Goal: Find specific page/section: Find specific page/section

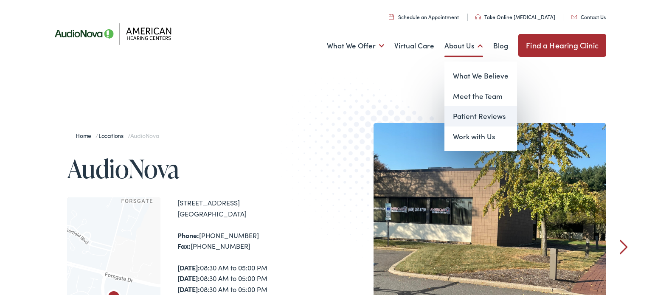
click at [489, 118] on link "Patient Reviews" at bounding box center [481, 116] width 73 height 20
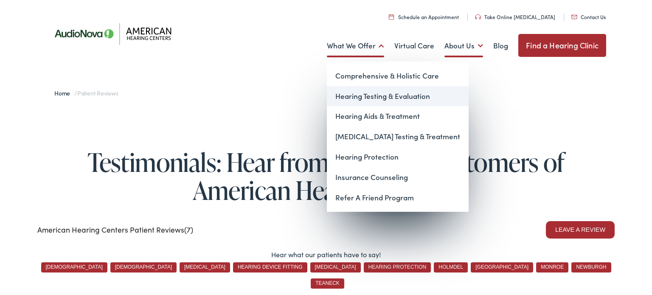
click at [379, 96] on link "Hearing Testing & Evaluation" at bounding box center [398, 96] width 142 height 20
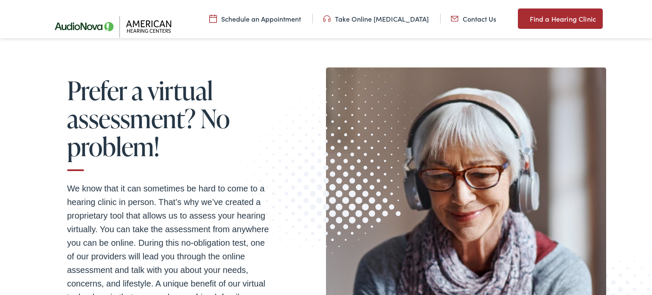
scroll to position [862, 0]
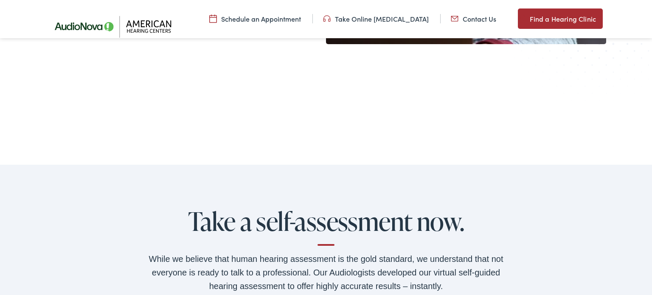
click at [363, 165] on section "Take a self-assessment now. While we believe that human hearing assessment is t…" at bounding box center [326, 273] width 652 height 216
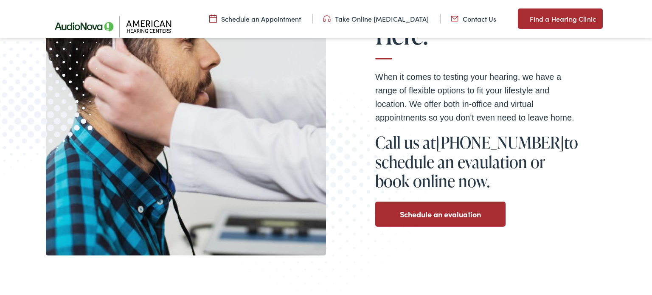
scroll to position [0, 0]
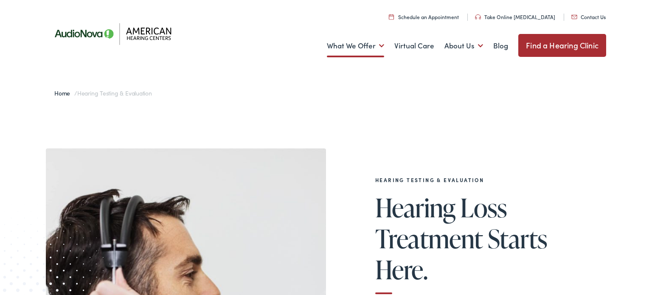
click at [560, 47] on link "Find a Hearing Clinic" at bounding box center [563, 45] width 88 height 23
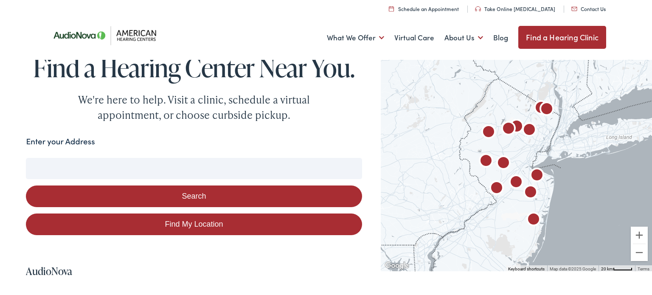
scroll to position [9, 0]
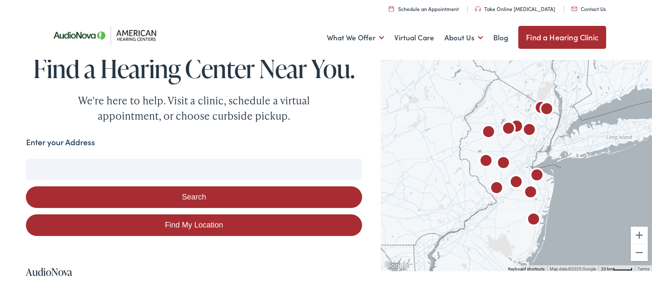
click at [302, 170] on input "Enter your Address" at bounding box center [194, 169] width 336 height 21
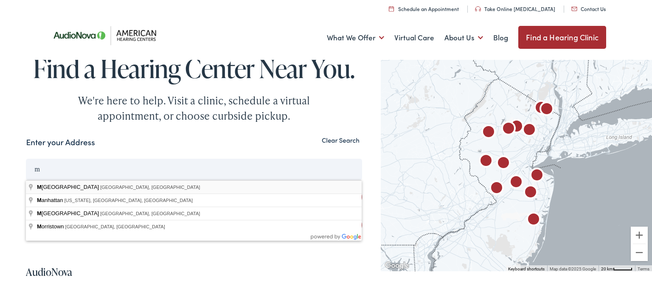
type input "Monroe Township, NJ, USA"
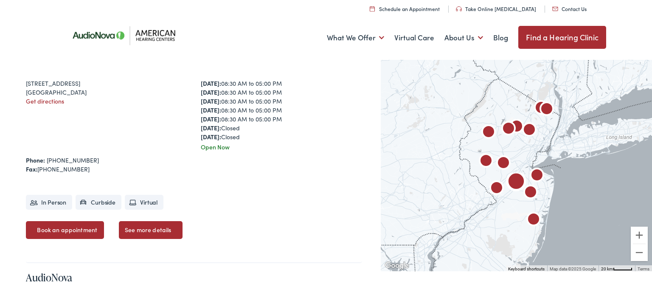
scroll to position [1558, 0]
